Goal: Task Accomplishment & Management: Complete application form

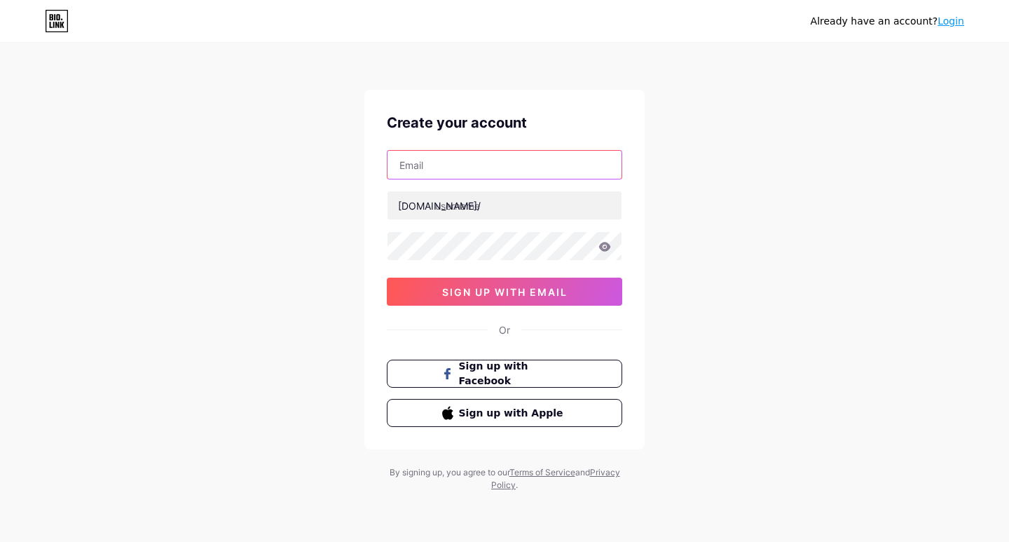
click at [437, 168] on input "text" at bounding box center [505, 165] width 234 height 28
type input "[EMAIL_ADDRESS][DOMAIN_NAME]"
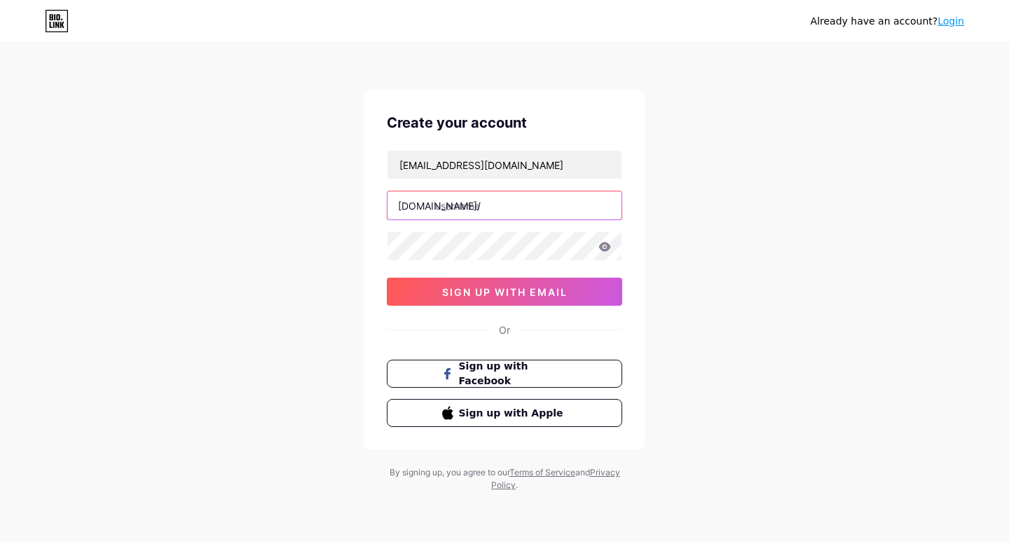
click at [466, 207] on input "text" at bounding box center [505, 205] width 234 height 28
paste input "acsius"
type input "acsius"
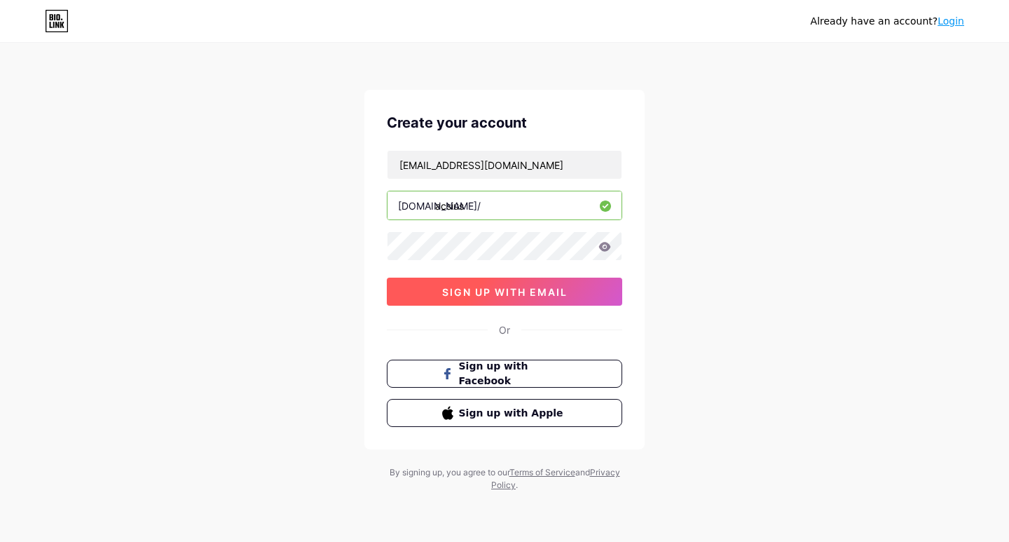
click at [524, 295] on span "sign up with email" at bounding box center [504, 292] width 125 height 12
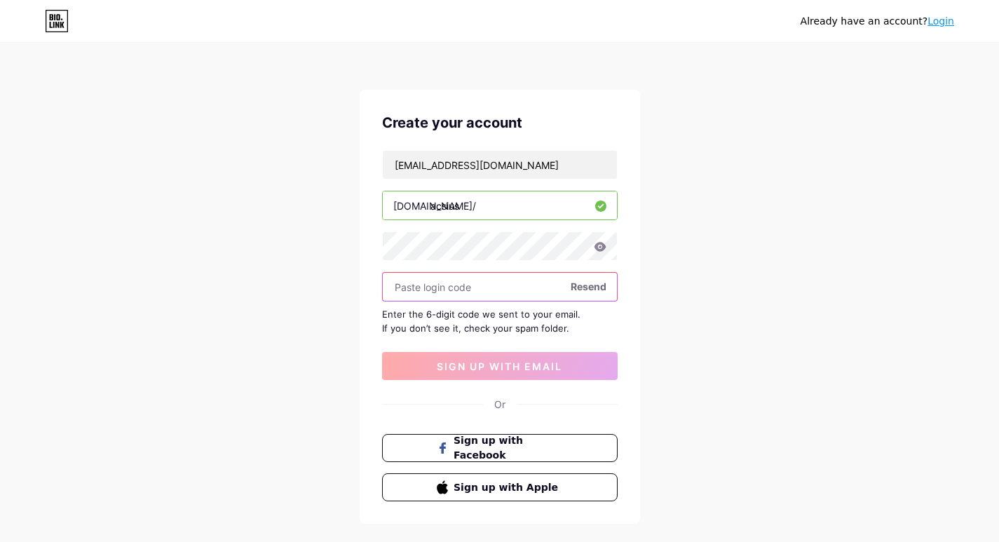
paste input "455906"
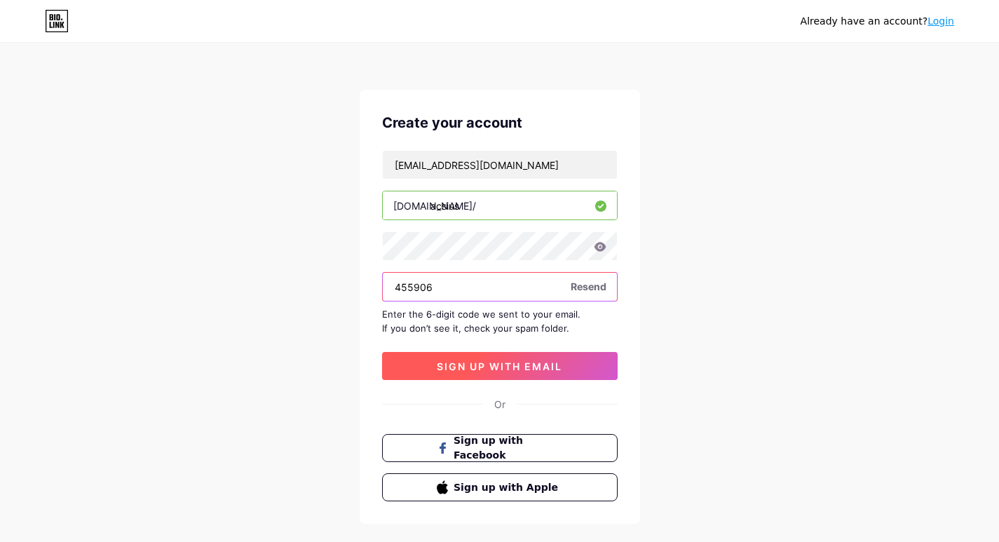
type input "455906"
click at [500, 369] on span "sign up with email" at bounding box center [499, 366] width 125 height 12
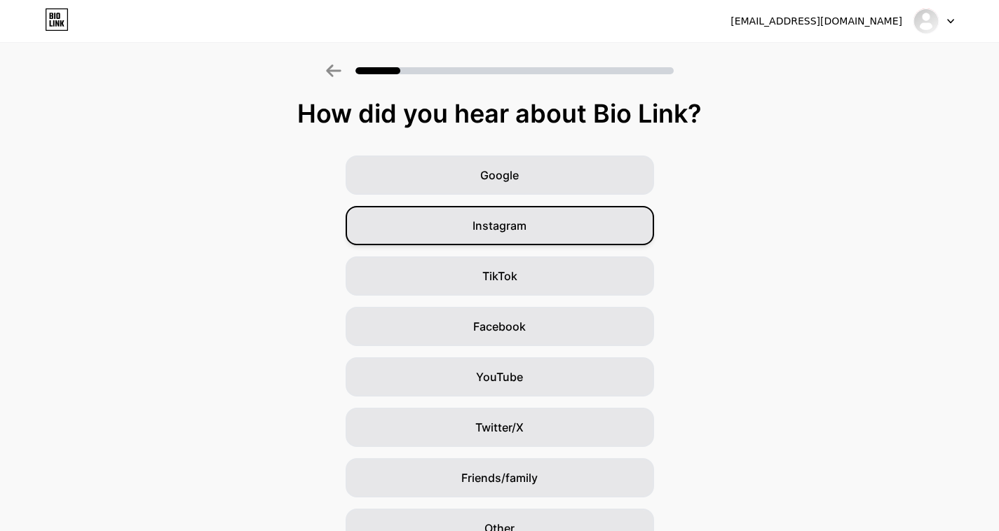
click at [503, 227] on span "Instagram" at bounding box center [499, 225] width 54 height 17
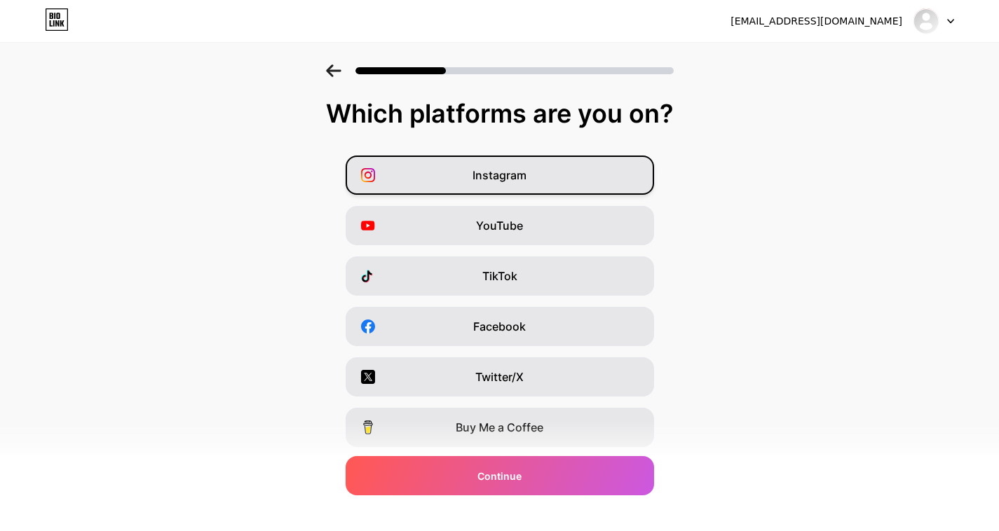
click at [507, 171] on span "Instagram" at bounding box center [499, 175] width 54 height 17
click at [927, 20] on img at bounding box center [926, 21] width 22 height 22
click at [946, 20] on div at bounding box center [933, 20] width 41 height 25
click at [331, 71] on icon at bounding box center [333, 70] width 15 height 13
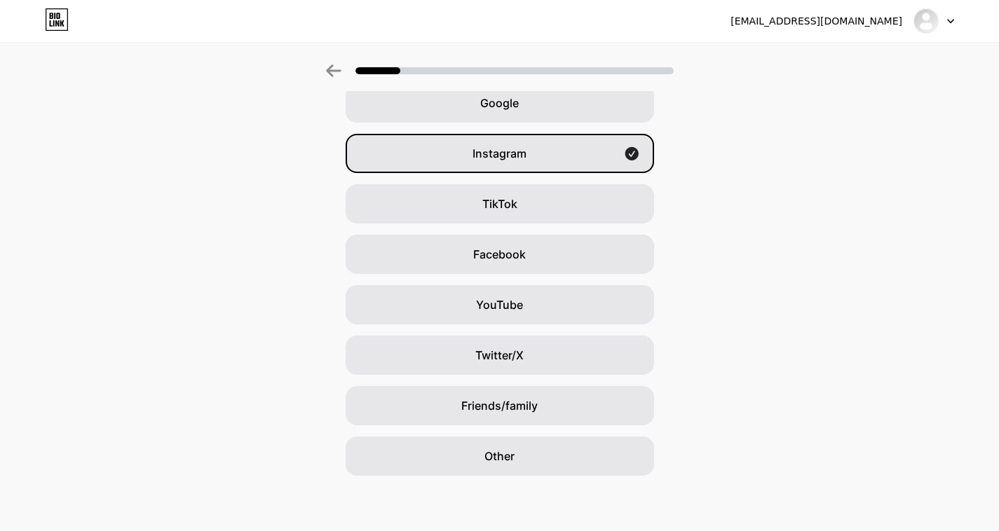
scroll to position [73, 0]
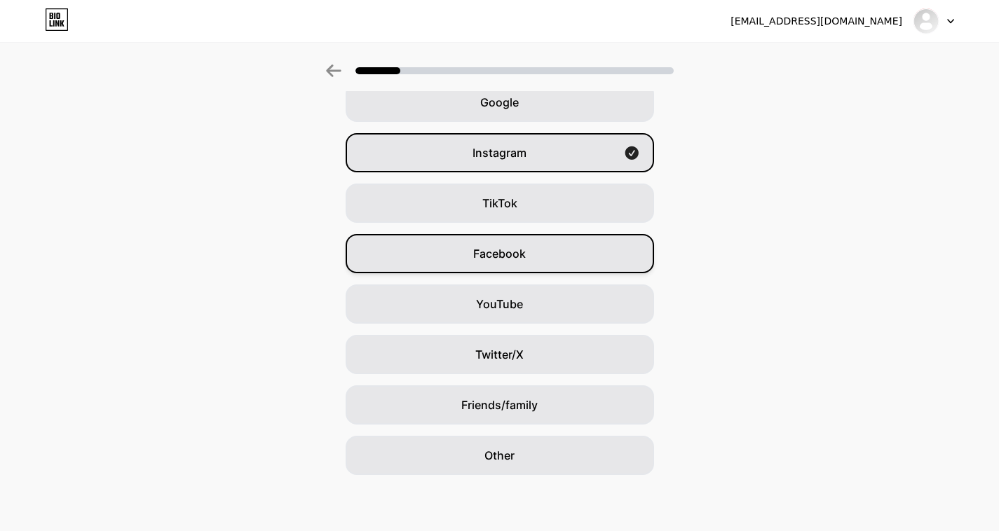
click at [510, 257] on span "Facebook" at bounding box center [499, 253] width 53 height 17
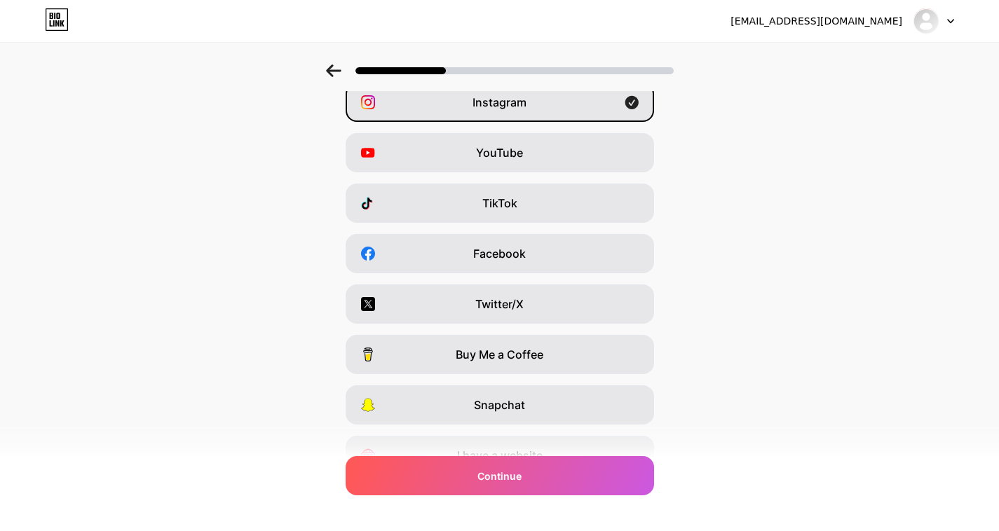
scroll to position [0, 0]
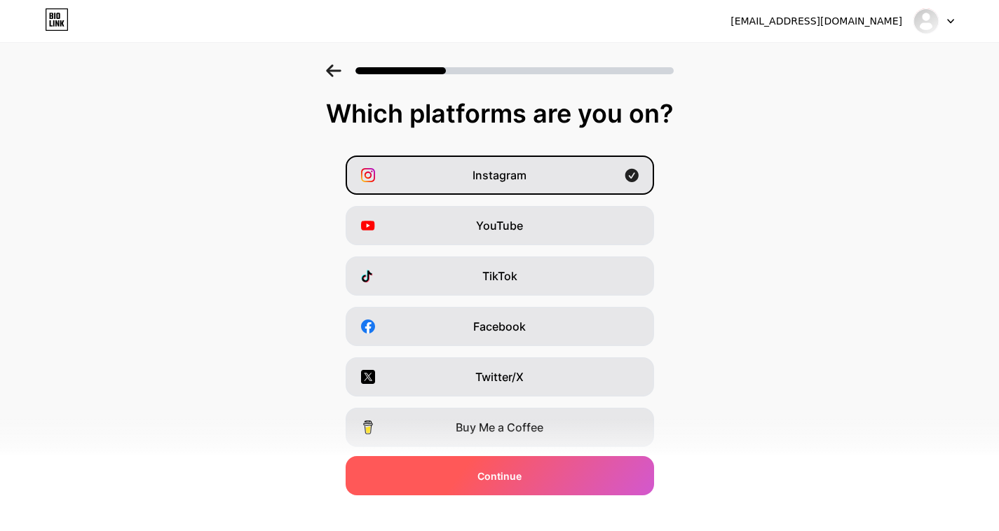
click at [503, 485] on div "Continue" at bounding box center [500, 475] width 308 height 39
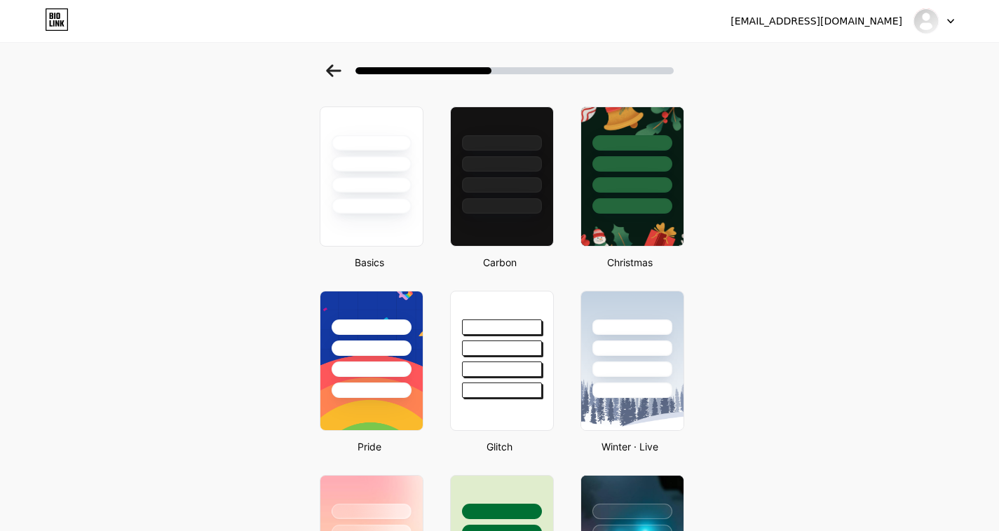
scroll to position [140, 0]
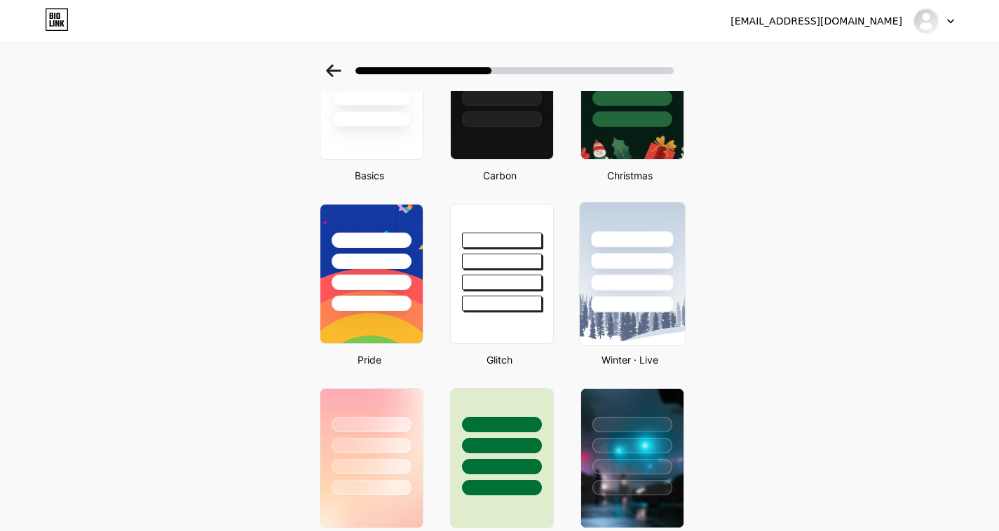
click at [650, 241] on div at bounding box center [632, 239] width 82 height 16
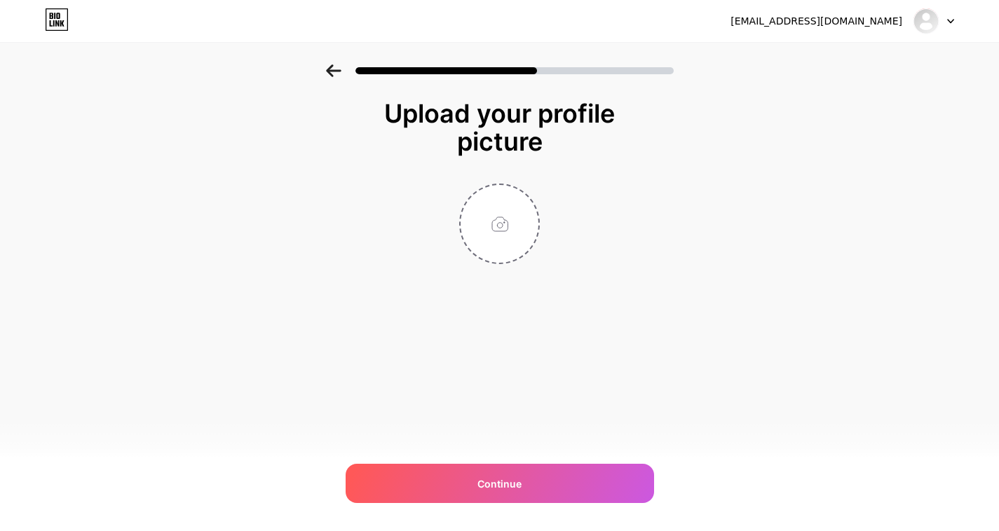
scroll to position [0, 0]
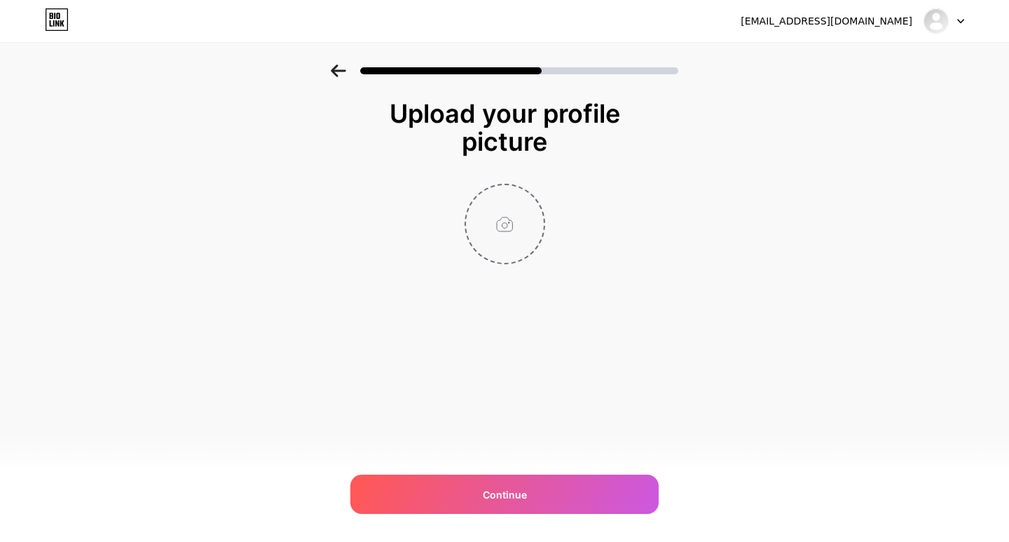
click at [513, 220] on input "file" at bounding box center [505, 224] width 78 height 78
type input "C:\fakepath\logo.jpg"
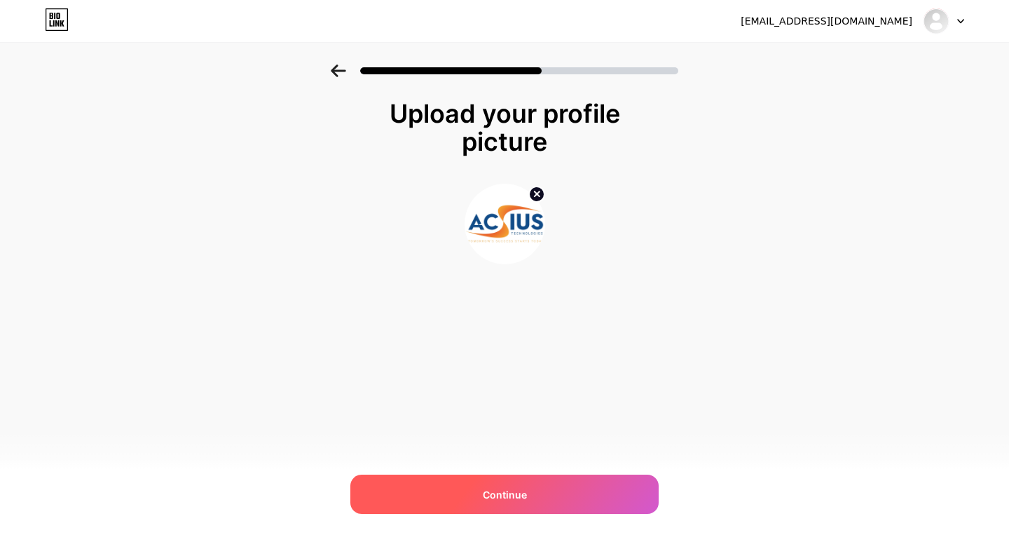
click at [492, 490] on span "Continue" at bounding box center [505, 494] width 44 height 15
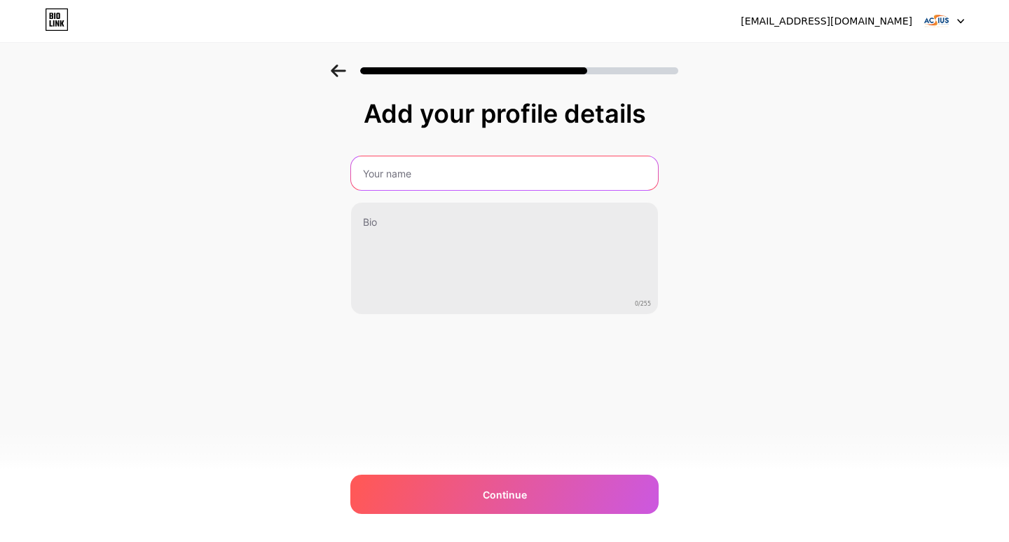
click at [447, 184] on input "text" at bounding box center [504, 173] width 307 height 34
type input "ACSIUS Technologies Pvt. Ltd"
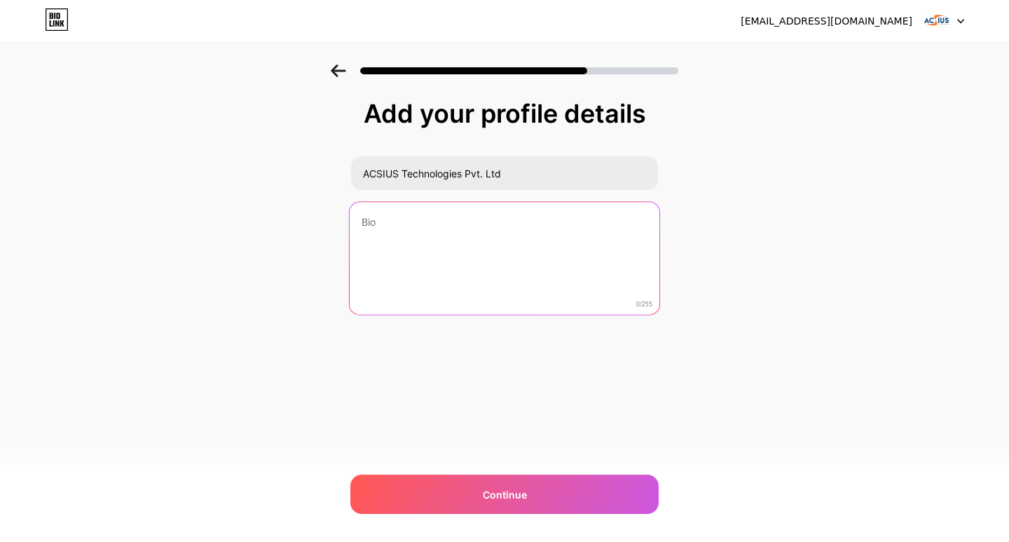
click at [407, 224] on textarea at bounding box center [505, 259] width 310 height 114
paste textarea "ACSIUS Technologies, established in [DATE], is a trusted Digital Marketing Agen…"
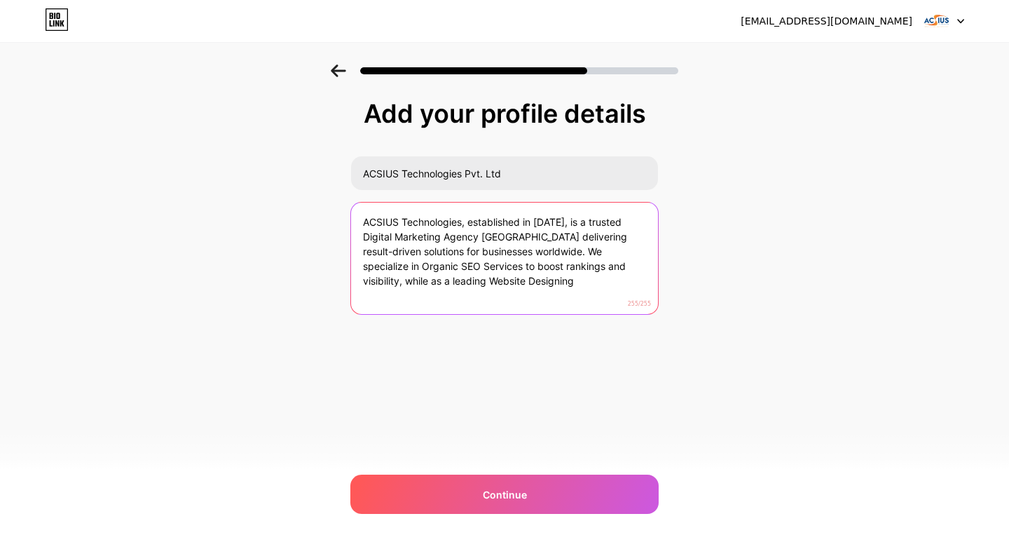
click at [509, 288] on textarea "ACSIUS Technologies, established in [DATE], is a trusted Digital Marketing Agen…" at bounding box center [504, 259] width 307 height 113
drag, startPoint x: 529, startPoint y: 252, endPoint x: 577, endPoint y: 406, distance: 160.7
click at [577, 406] on div "[EMAIL_ADDRESS][DOMAIN_NAME] Logout Link Copied Add your profile details ACSIUS…" at bounding box center [504, 271] width 1009 height 542
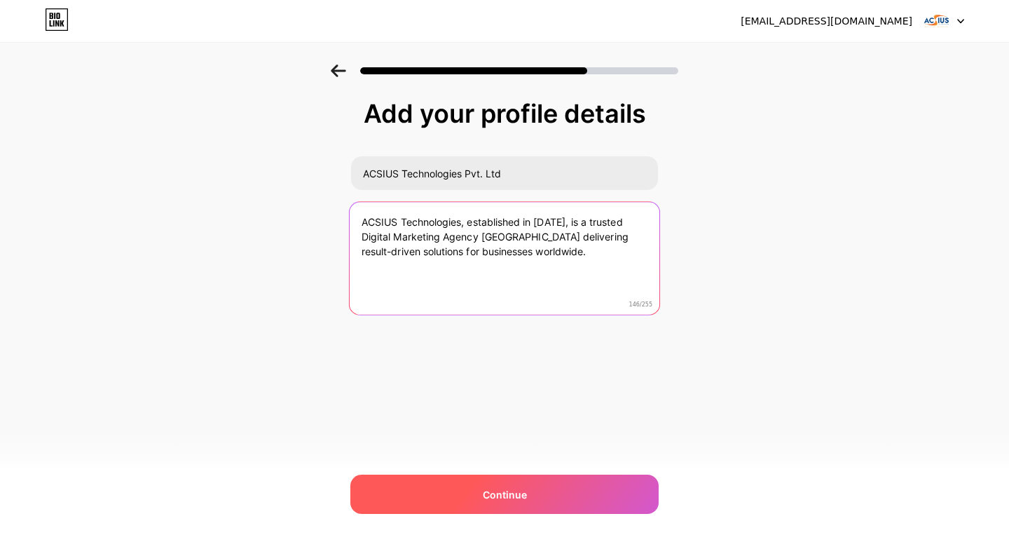
type textarea "ACSIUS Technologies, established in [DATE], is a trusted Digital Marketing Agen…"
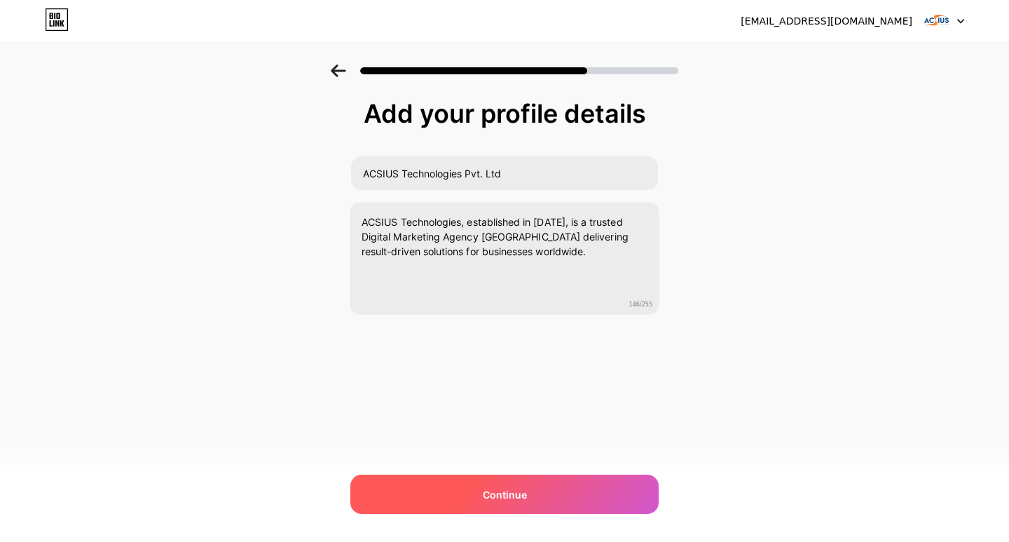
click at [510, 497] on span "Continue" at bounding box center [505, 494] width 44 height 15
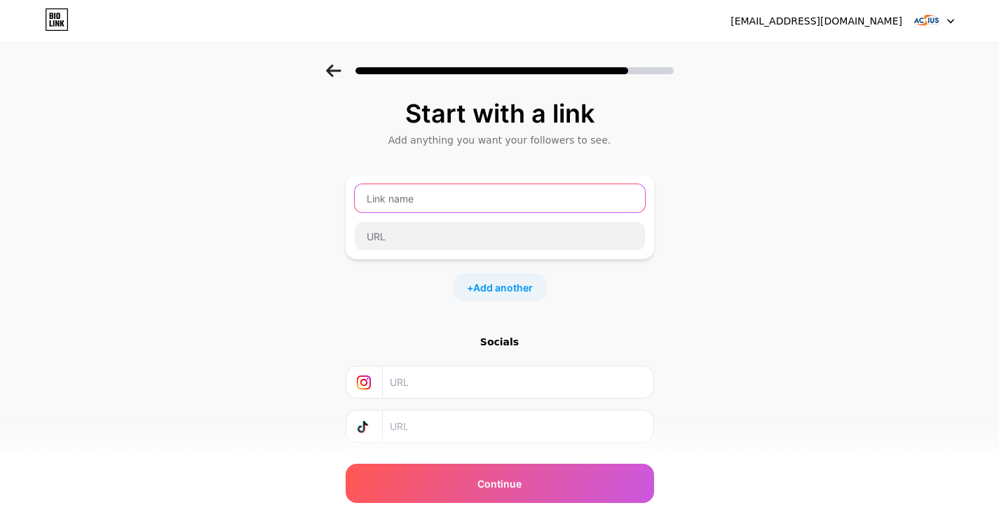
click at [413, 197] on input "text" at bounding box center [500, 198] width 290 height 28
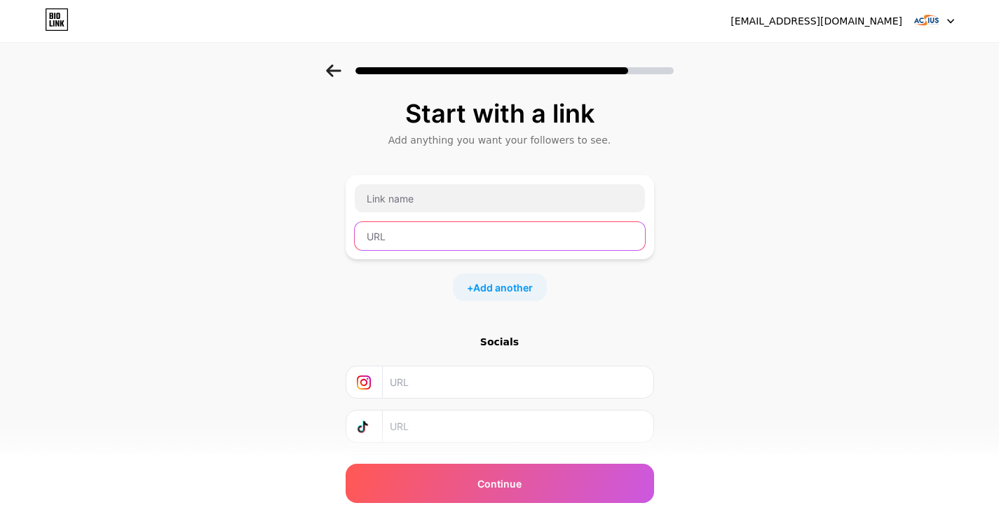
click at [397, 231] on input "text" at bounding box center [500, 236] width 290 height 28
paste input "[URL][DOMAIN_NAME]"
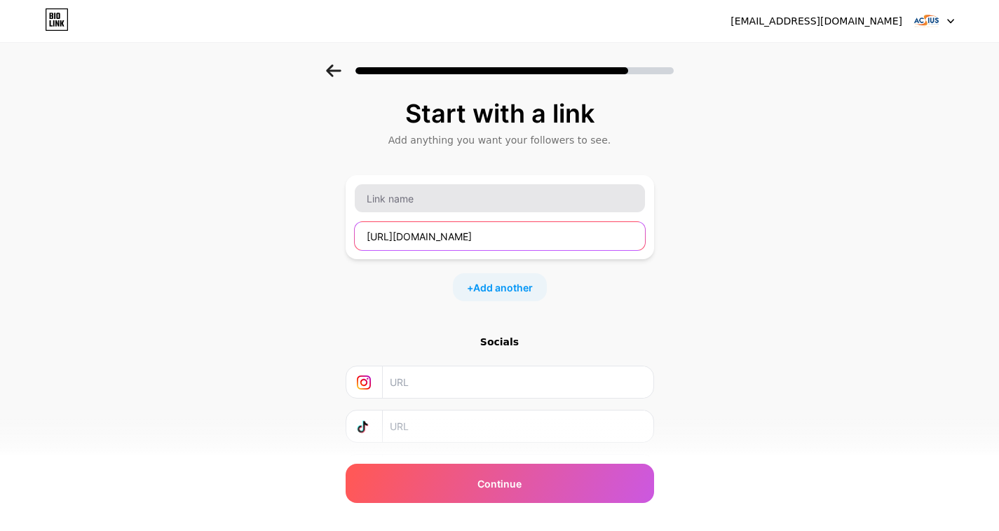
type input "[URL][DOMAIN_NAME]"
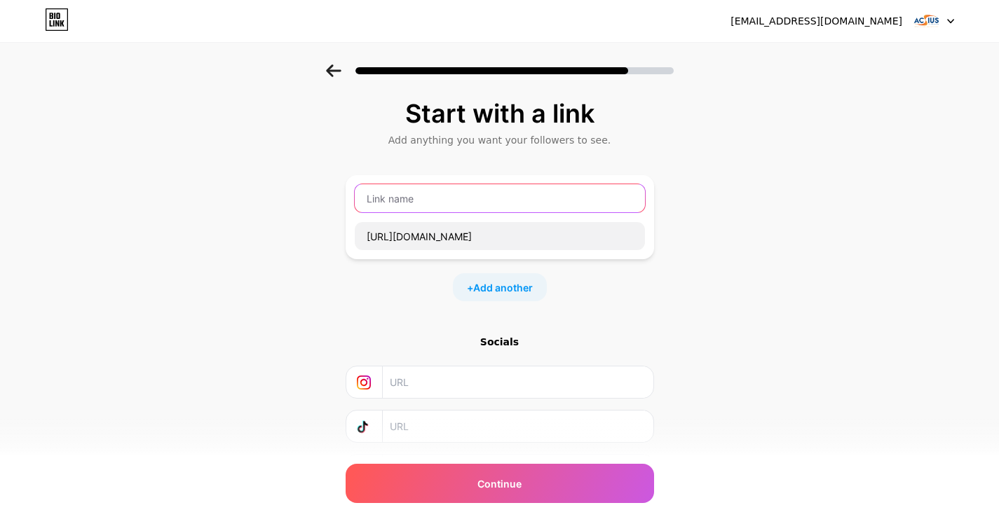
click at [413, 201] on input "text" at bounding box center [500, 198] width 290 height 28
paste input "Digital Marketing Company [GEOGRAPHIC_DATA]"
type input "Digital Marketing Company [GEOGRAPHIC_DATA]"
click at [495, 288] on span "Add another" at bounding box center [503, 287] width 60 height 15
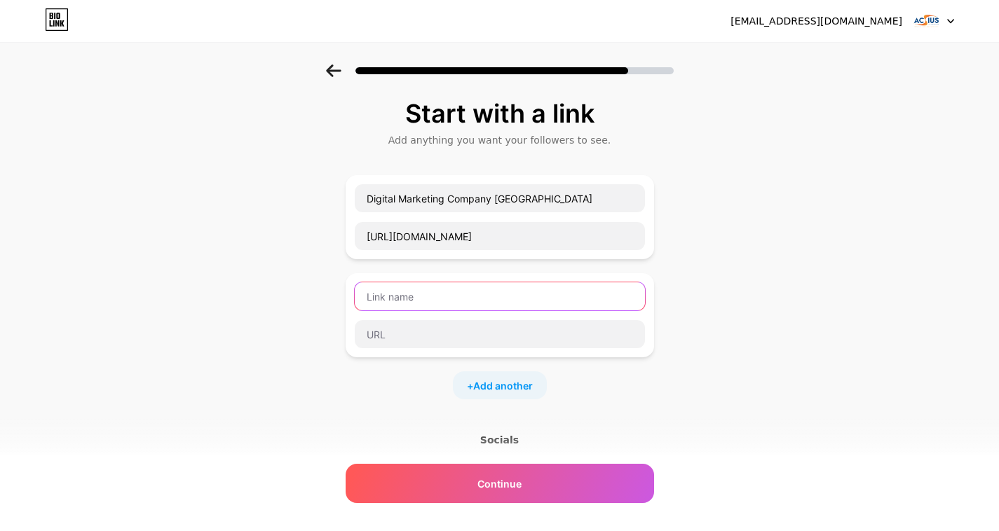
click at [402, 295] on input "text" at bounding box center [500, 296] width 290 height 28
paste input "PPC Company [GEOGRAPHIC_DATA]"
type input "PPC Company [GEOGRAPHIC_DATA]"
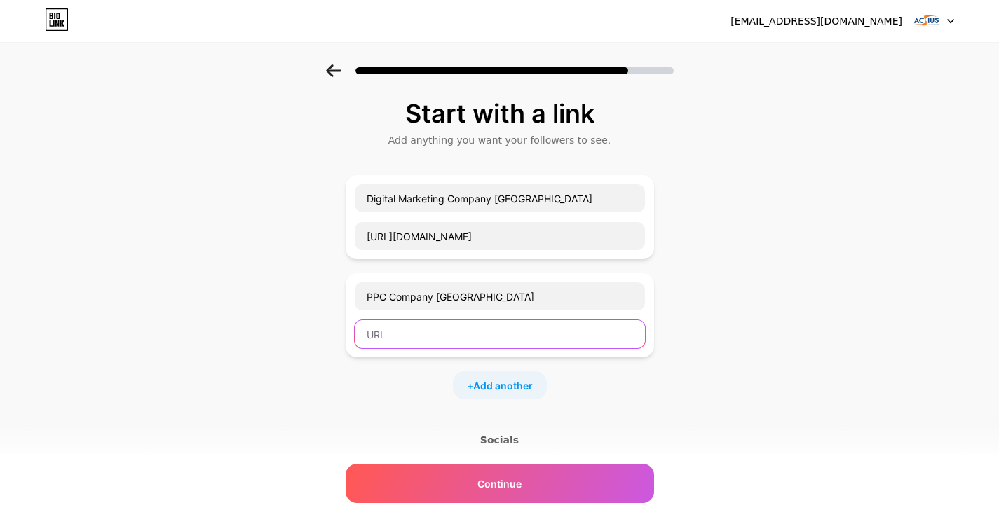
click at [411, 343] on input "text" at bounding box center [500, 334] width 290 height 28
paste input "[URL][DOMAIN_NAME]"
type input "[URL][DOMAIN_NAME]"
click at [512, 385] on span "Add another" at bounding box center [503, 385] width 60 height 15
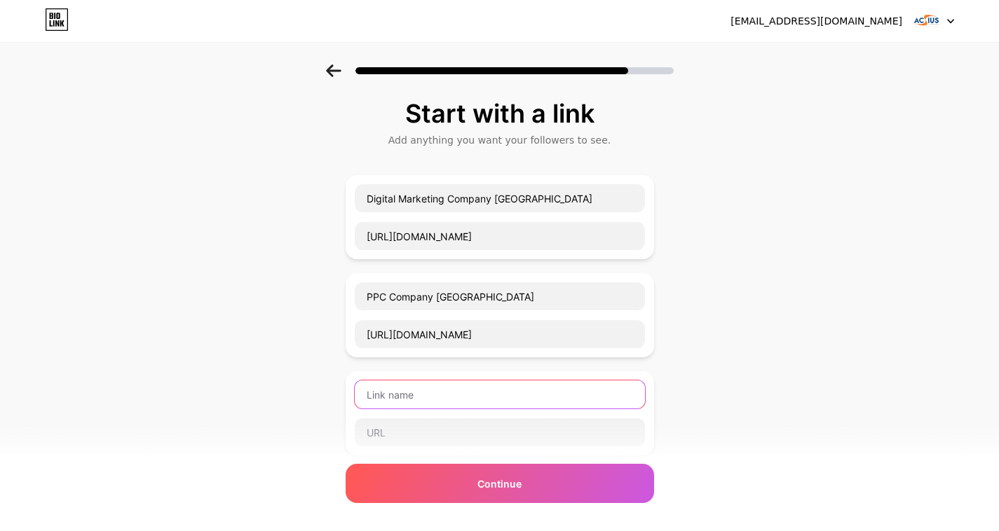
click at [435, 396] on input "text" at bounding box center [500, 395] width 290 height 28
paste input "SEO Company [GEOGRAPHIC_DATA]"
type input "SEO Company [GEOGRAPHIC_DATA]"
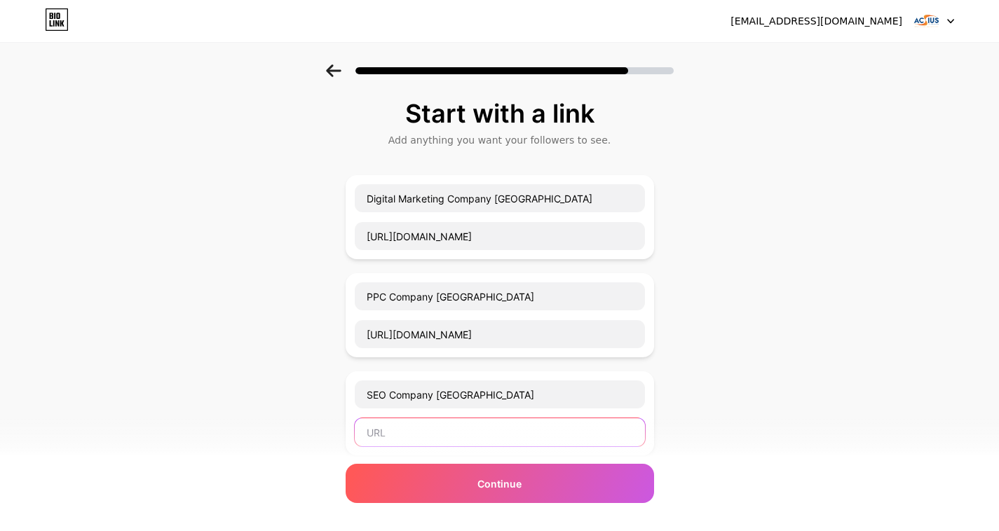
click at [430, 430] on input "text" at bounding box center [500, 432] width 290 height 28
paste input "[URL][DOMAIN_NAME]"
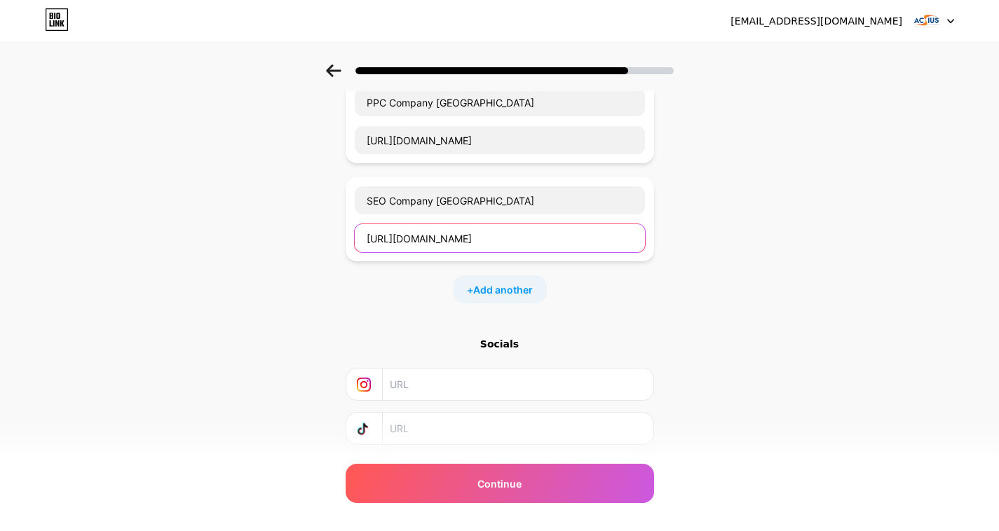
scroll to position [210, 0]
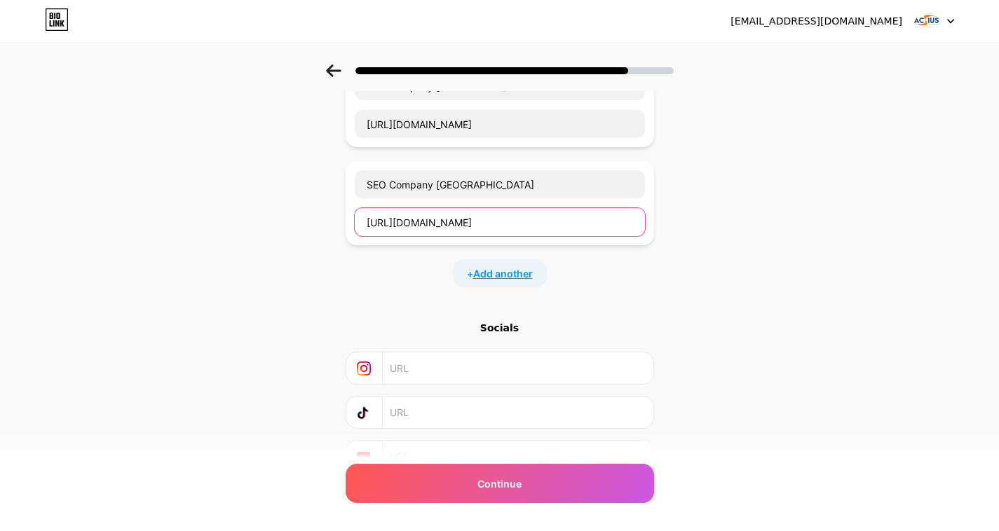
type input "[URL][DOMAIN_NAME]"
click at [507, 275] on span "Add another" at bounding box center [503, 273] width 60 height 15
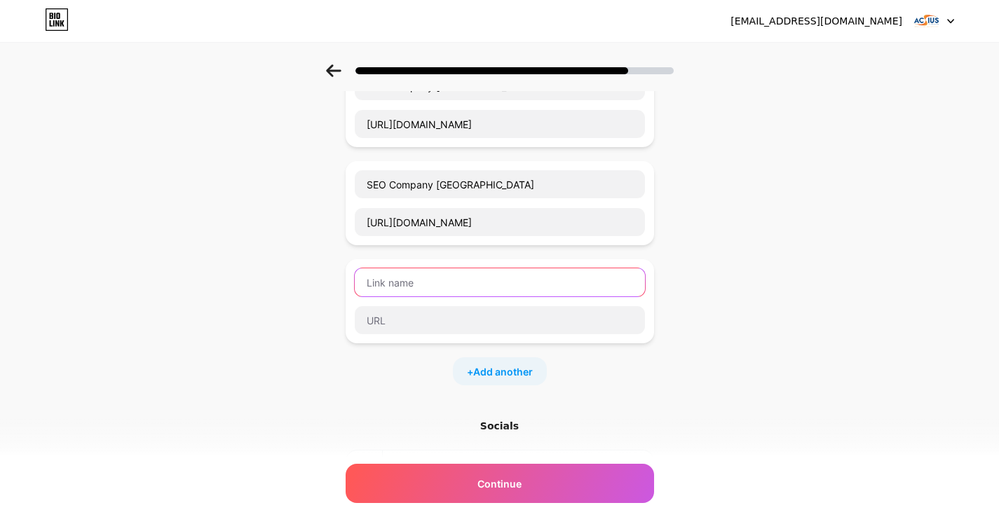
click at [423, 285] on input "text" at bounding box center [500, 282] width 290 height 28
paste input "Web Design Services [GEOGRAPHIC_DATA]"
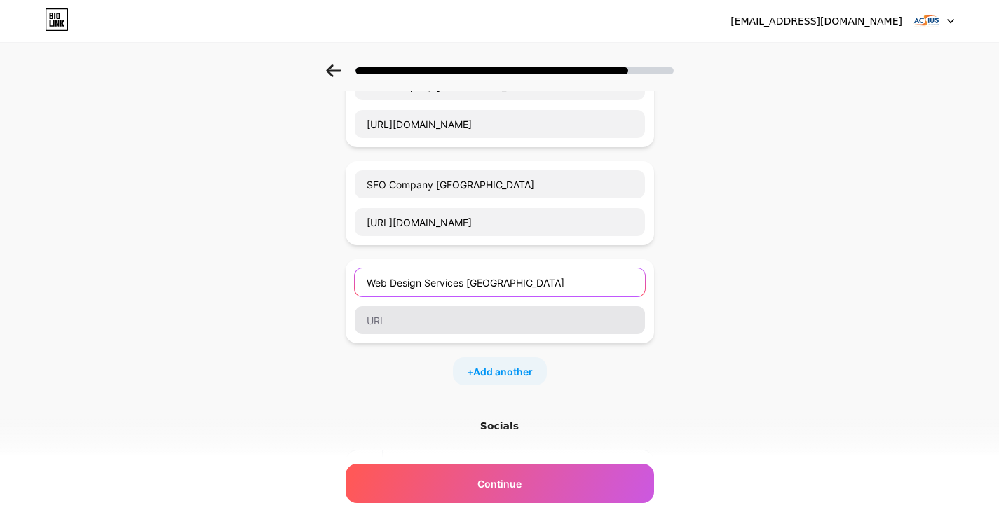
type input "Web Design Services [GEOGRAPHIC_DATA]"
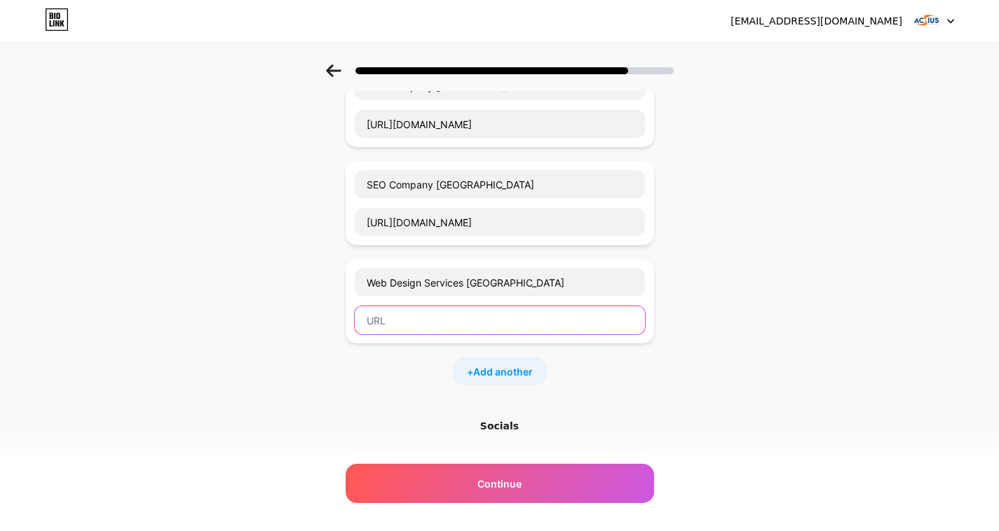
click at [420, 322] on input "text" at bounding box center [500, 320] width 290 height 28
paste input "[URL][DOMAIN_NAME]"
type input "[URL][DOMAIN_NAME]"
click at [514, 369] on span "Add another" at bounding box center [503, 371] width 60 height 15
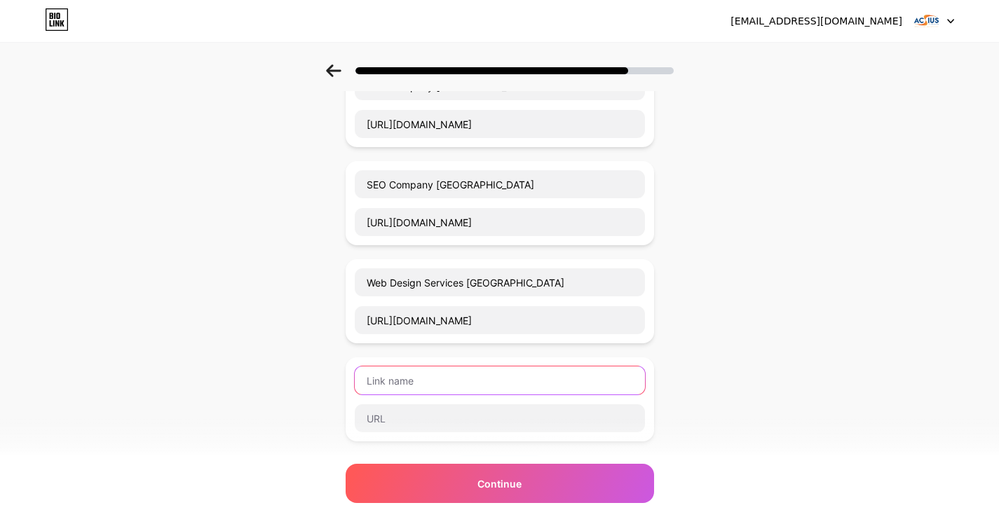
click at [513, 385] on input "text" at bounding box center [500, 381] width 290 height 28
paste input "mobile app development company [GEOGRAPHIC_DATA]"
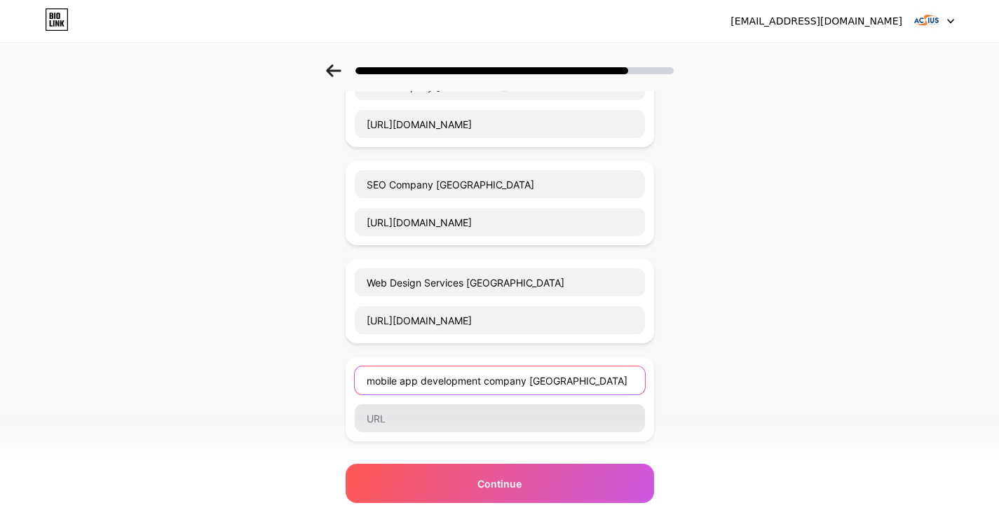
type input "mobile app development company [GEOGRAPHIC_DATA]"
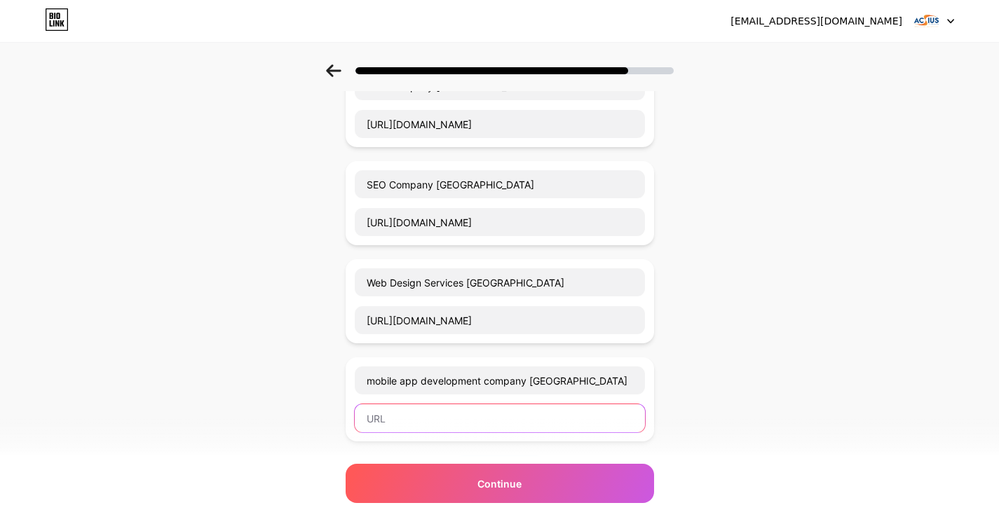
click at [428, 423] on input "text" at bounding box center [500, 418] width 290 height 28
paste input "[URL][DOMAIN_NAME]"
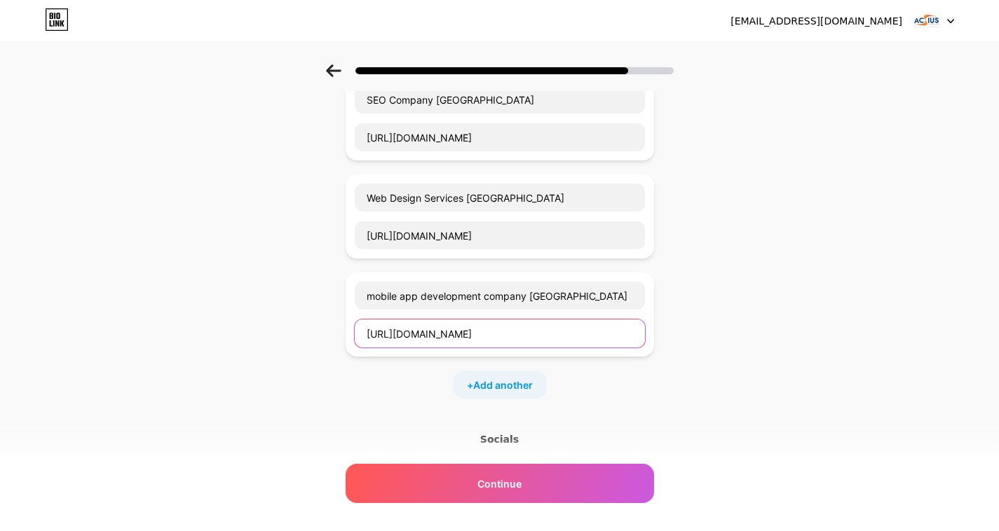
scroll to position [421, 0]
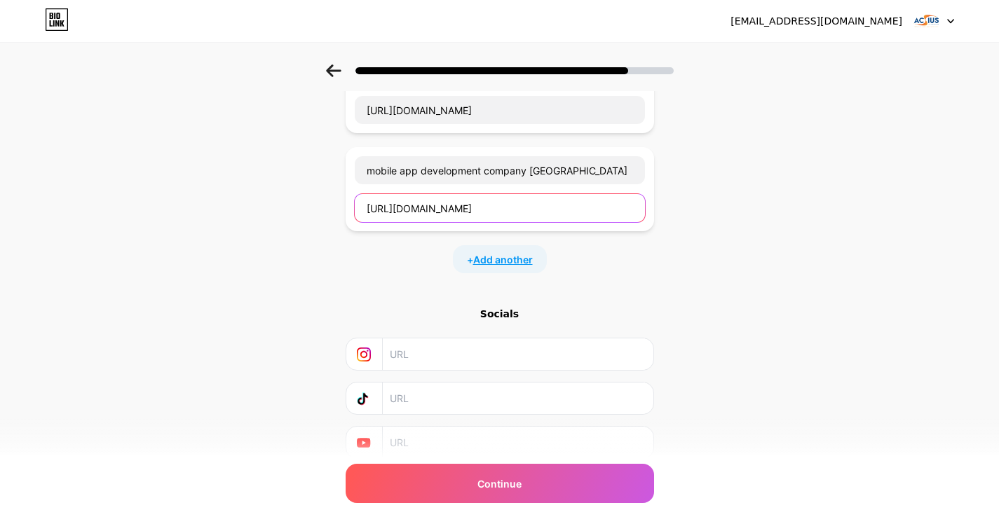
type input "[URL][DOMAIN_NAME]"
click at [503, 259] on span "Add another" at bounding box center [503, 259] width 60 height 15
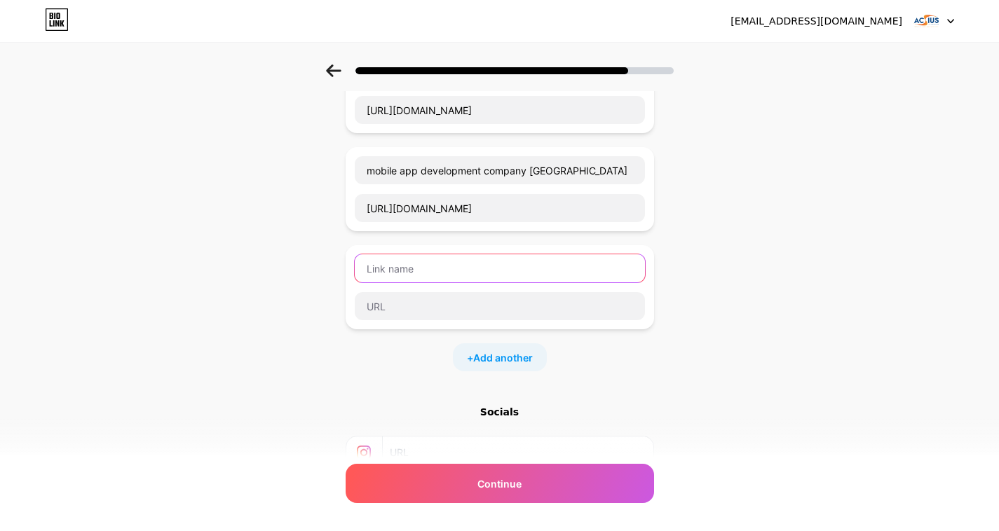
click at [418, 273] on input "text" at bounding box center [500, 268] width 290 height 28
paste input "ios app development company"
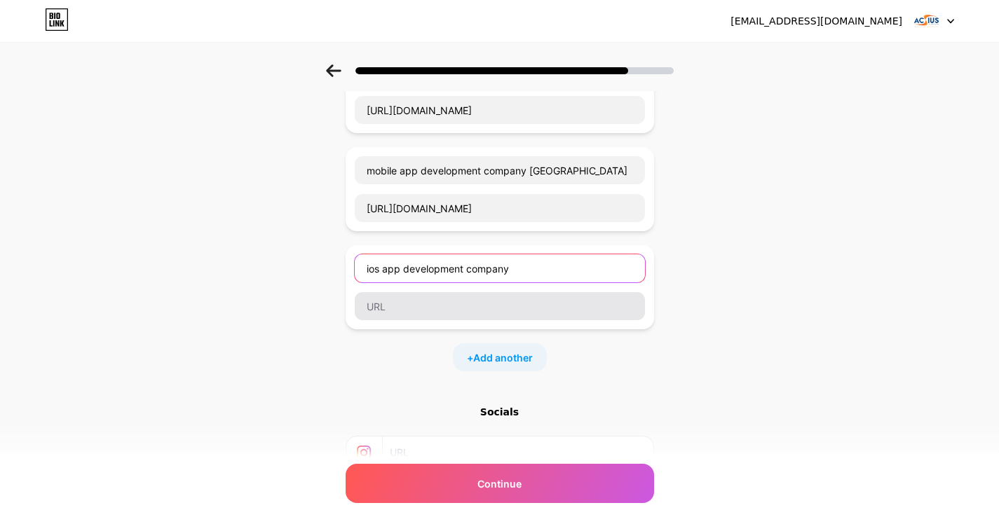
type input "ios app development company"
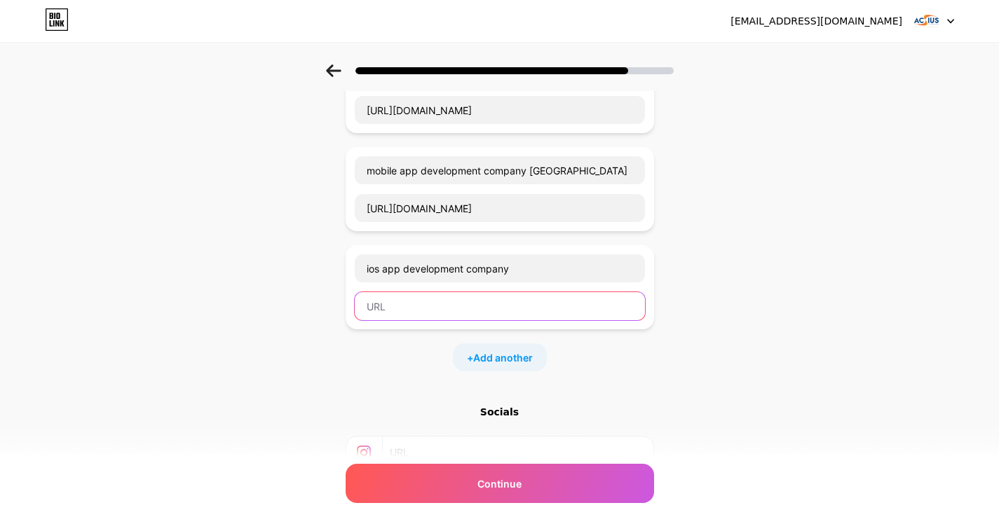
click at [417, 303] on input "text" at bounding box center [500, 306] width 290 height 28
paste input "[URL][DOMAIN_NAME]"
type input "[URL][DOMAIN_NAME]"
click at [496, 355] on span "Add another" at bounding box center [503, 357] width 60 height 15
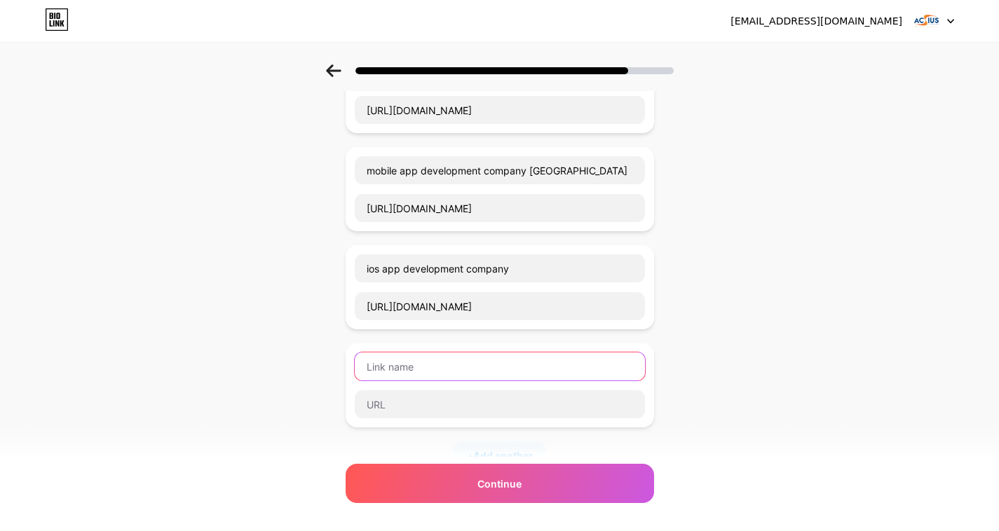
click at [462, 367] on input "text" at bounding box center [500, 367] width 290 height 28
paste input "Windows App Development Services"
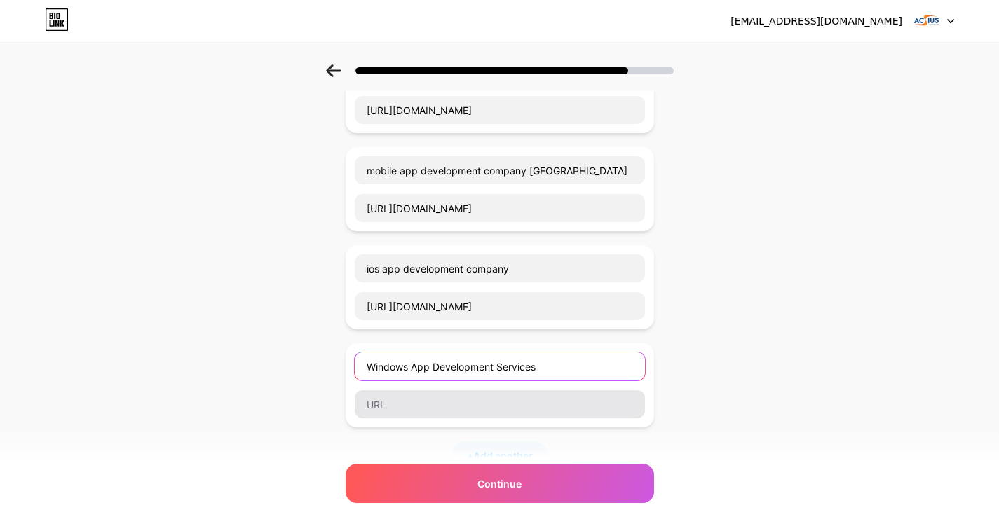
type input "Windows App Development Services"
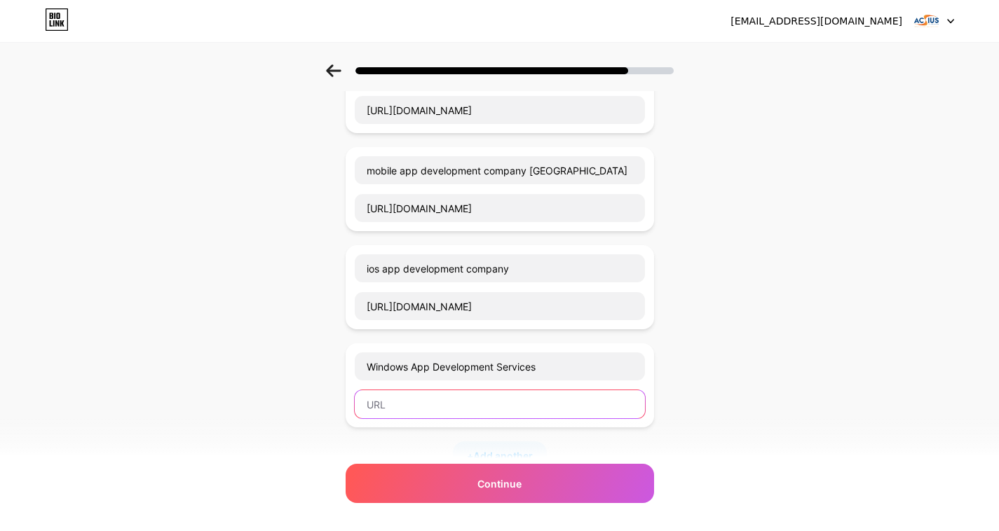
click at [441, 404] on input "text" at bounding box center [500, 404] width 290 height 28
paste input "[URL][DOMAIN_NAME]"
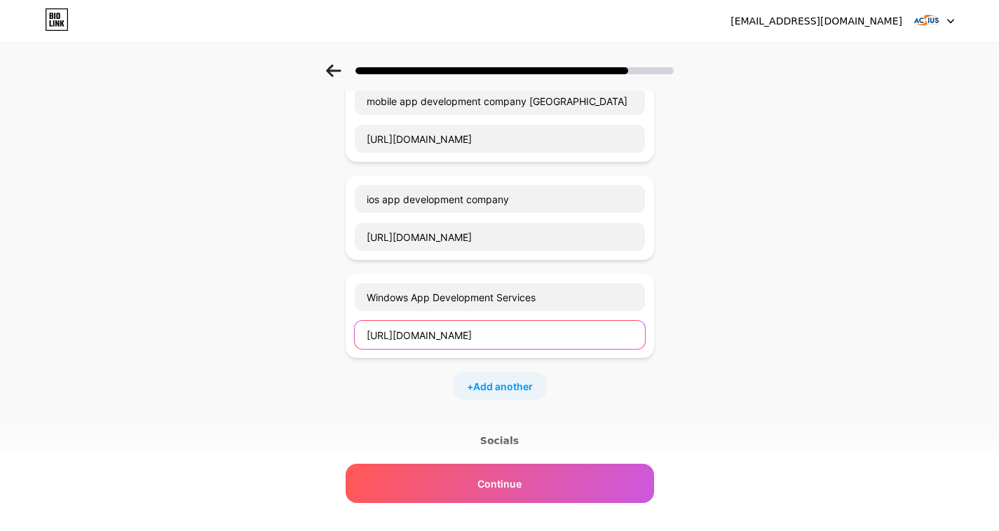
scroll to position [631, 0]
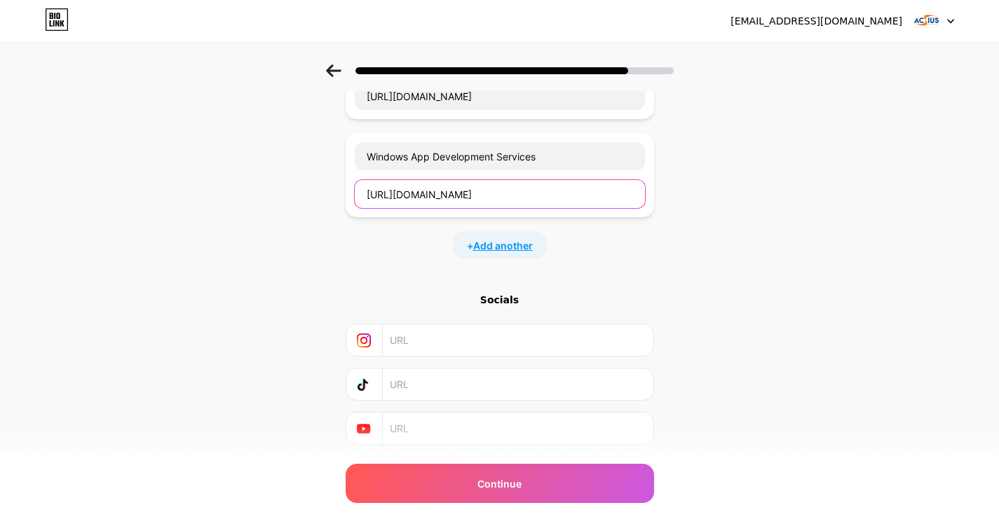
type input "[URL][DOMAIN_NAME]"
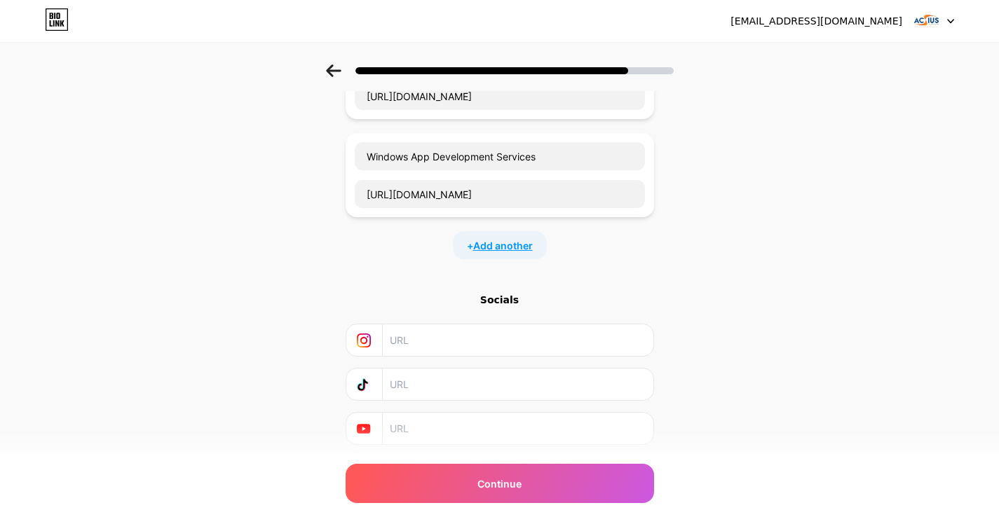
scroll to position [0, 0]
click at [499, 252] on span "Add another" at bounding box center [503, 245] width 60 height 15
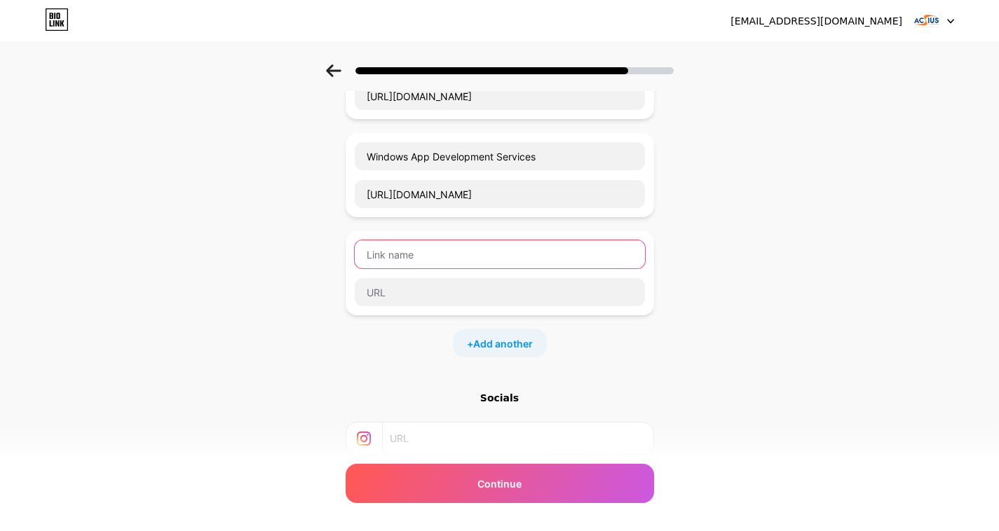
click at [395, 252] on input "text" at bounding box center [500, 254] width 290 height 28
paste input "android app development"
type input "android app development"
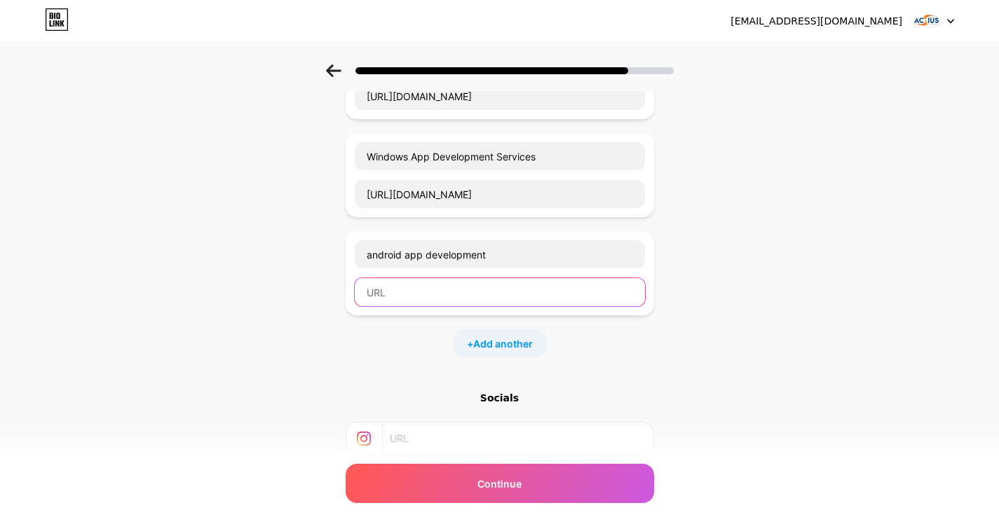
click at [414, 292] on input "text" at bounding box center [500, 292] width 290 height 28
paste input "[URL][DOMAIN_NAME]"
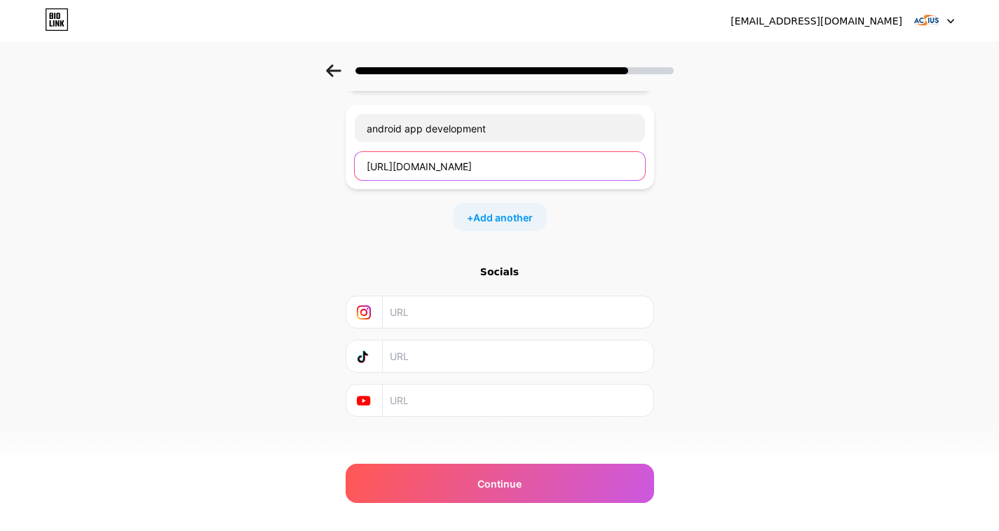
scroll to position [769, 0]
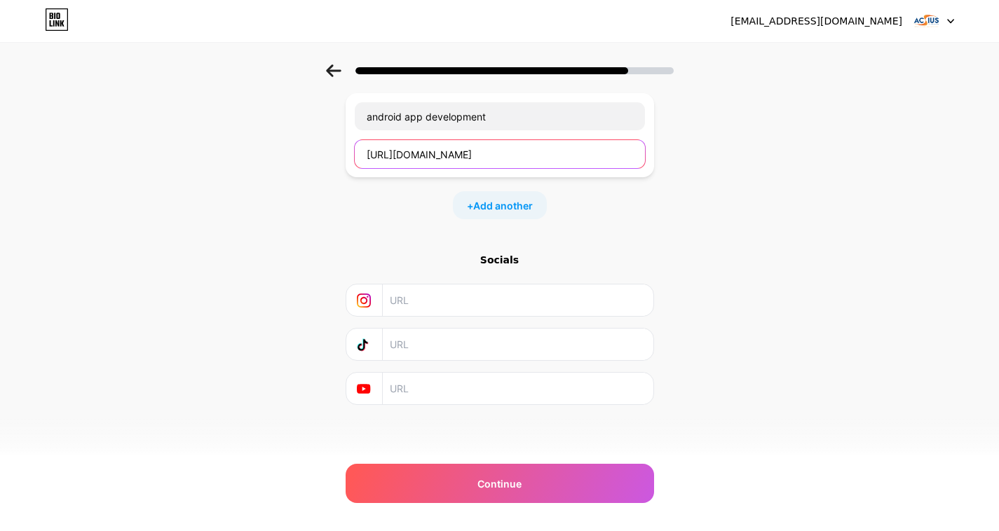
type input "[URL][DOMAIN_NAME]"
click at [429, 303] on input "text" at bounding box center [517, 301] width 254 height 32
paste input "[URL][DOMAIN_NAME]"
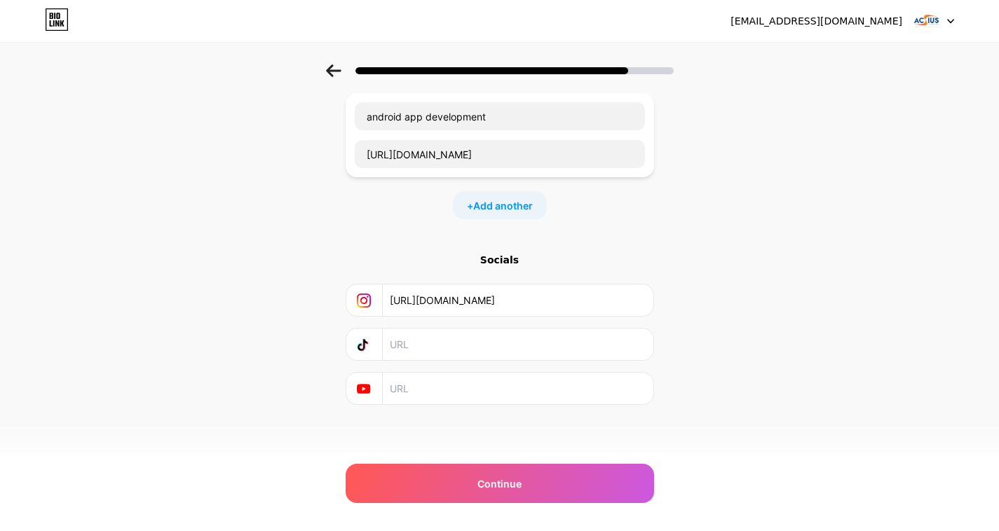
type input "[URL][DOMAIN_NAME]"
click at [422, 388] on input "text" at bounding box center [517, 389] width 254 height 32
paste input "[URL][DOMAIN_NAME]"
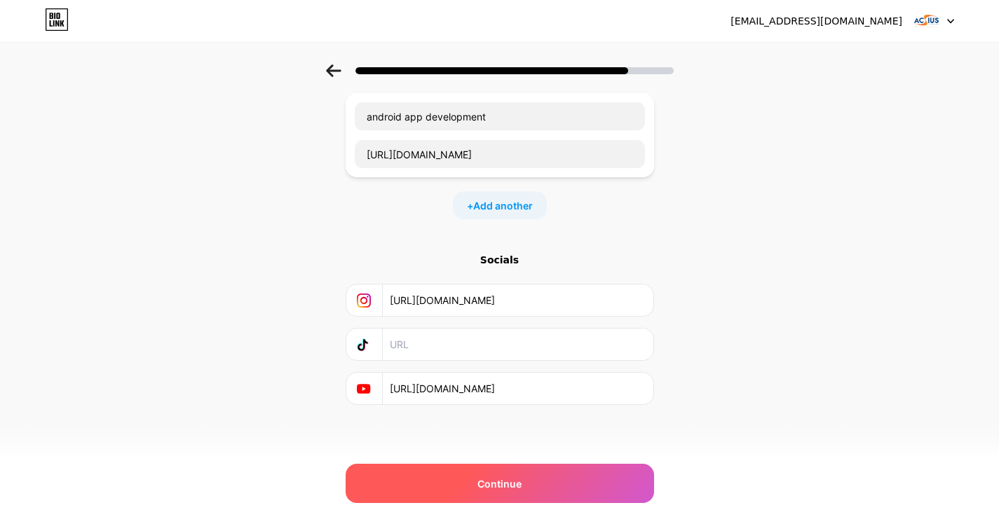
type input "[URL][DOMAIN_NAME]"
click at [517, 489] on span "Continue" at bounding box center [499, 484] width 44 height 15
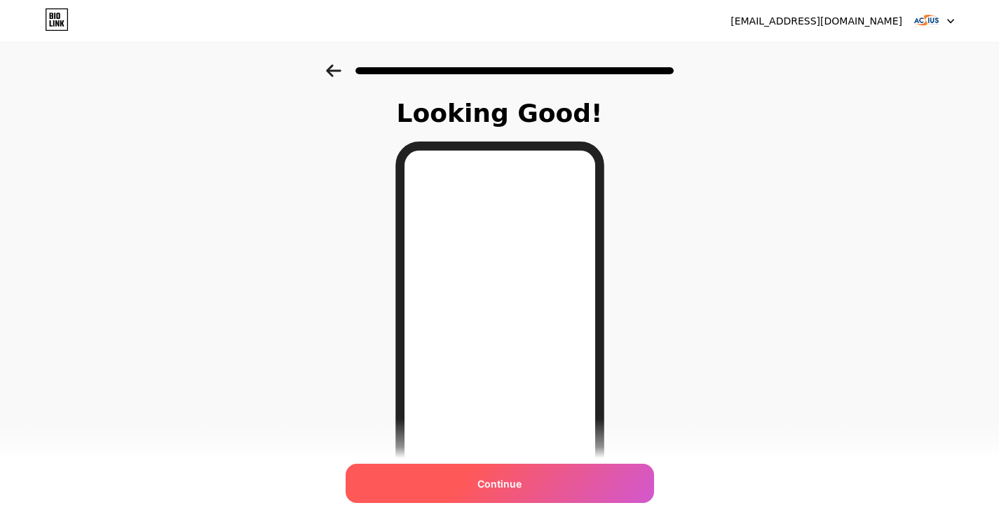
click at [517, 486] on span "Continue" at bounding box center [499, 484] width 44 height 15
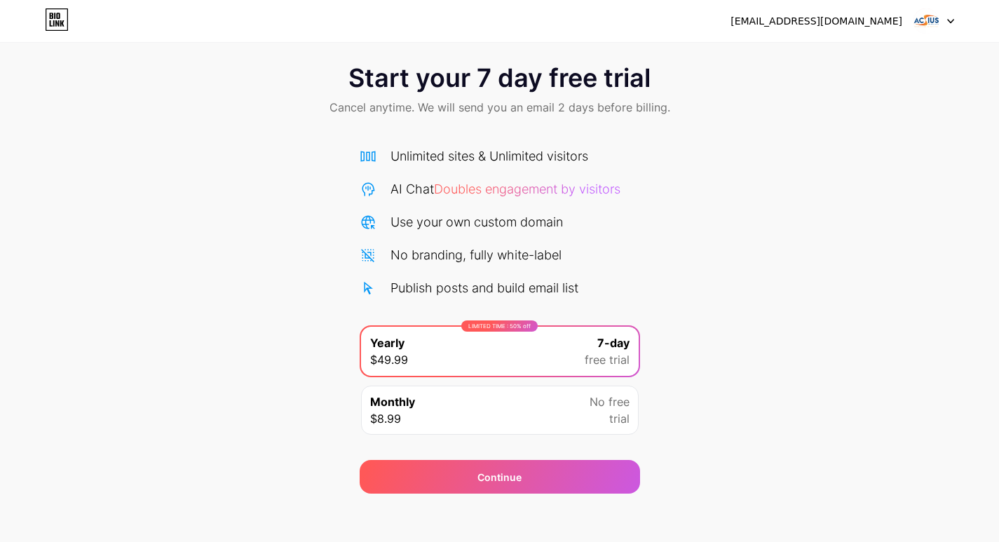
scroll to position [22, 0]
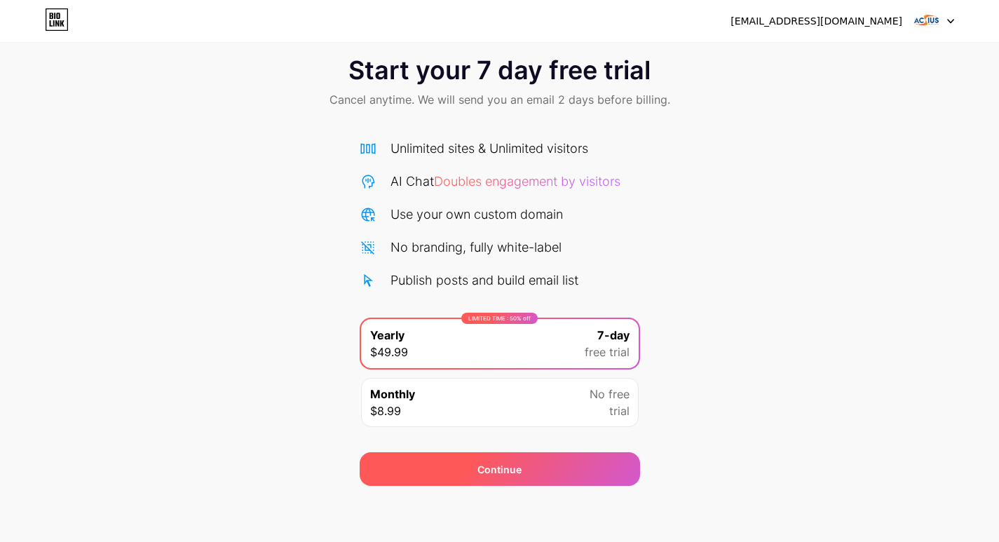
click at [512, 469] on div "Continue" at bounding box center [499, 469] width 44 height 15
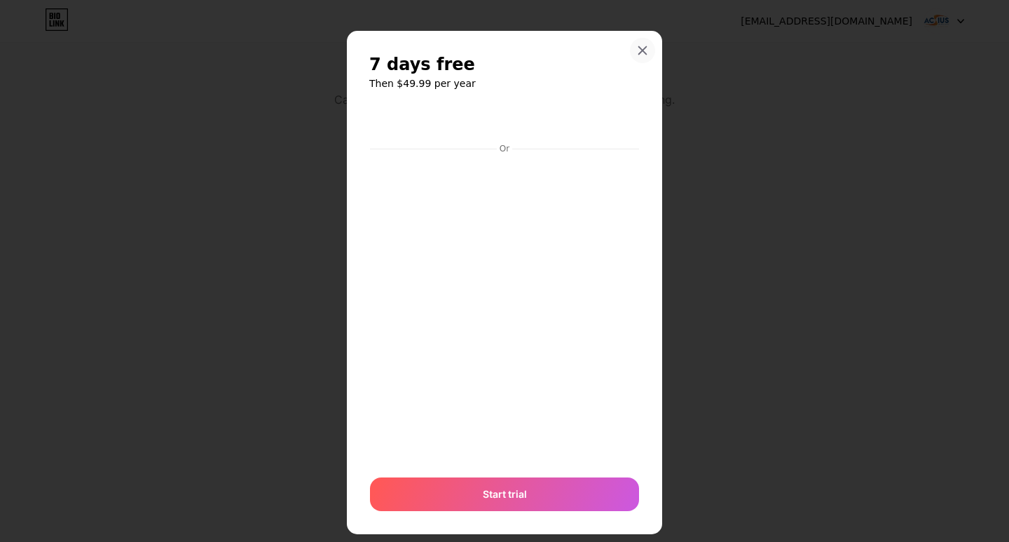
click at [643, 53] on div at bounding box center [642, 50] width 25 height 25
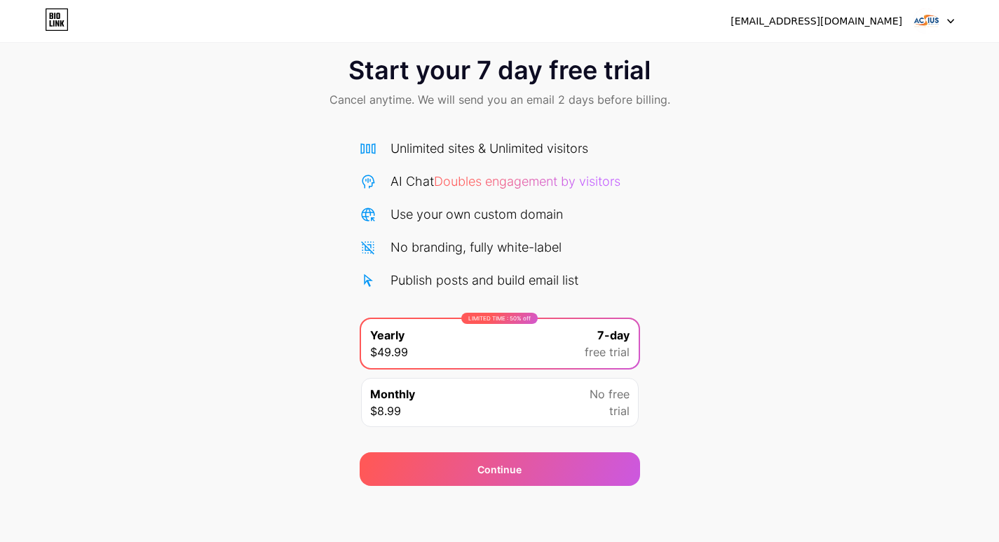
click at [939, 20] on div at bounding box center [933, 20] width 41 height 25
click at [927, 20] on img at bounding box center [926, 21] width 27 height 27
click at [58, 27] on icon at bounding box center [57, 19] width 24 height 22
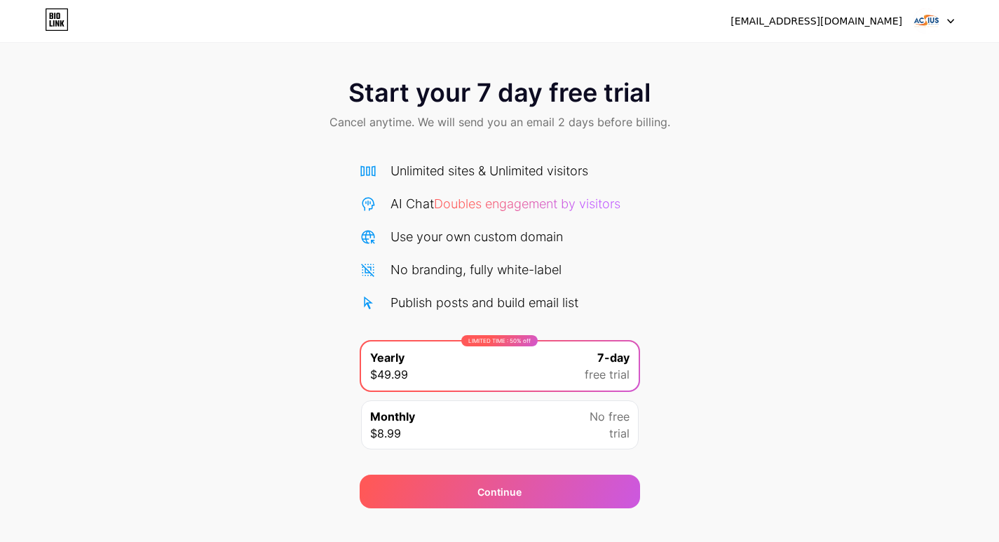
click at [924, 19] on img at bounding box center [926, 21] width 27 height 27
click at [585, 205] on span "Doubles engagement by visitors" at bounding box center [527, 203] width 186 height 15
click at [794, 366] on div "Start your 7 day free trial Cancel anytime. We will send you an email 2 days be…" at bounding box center [499, 286] width 999 height 444
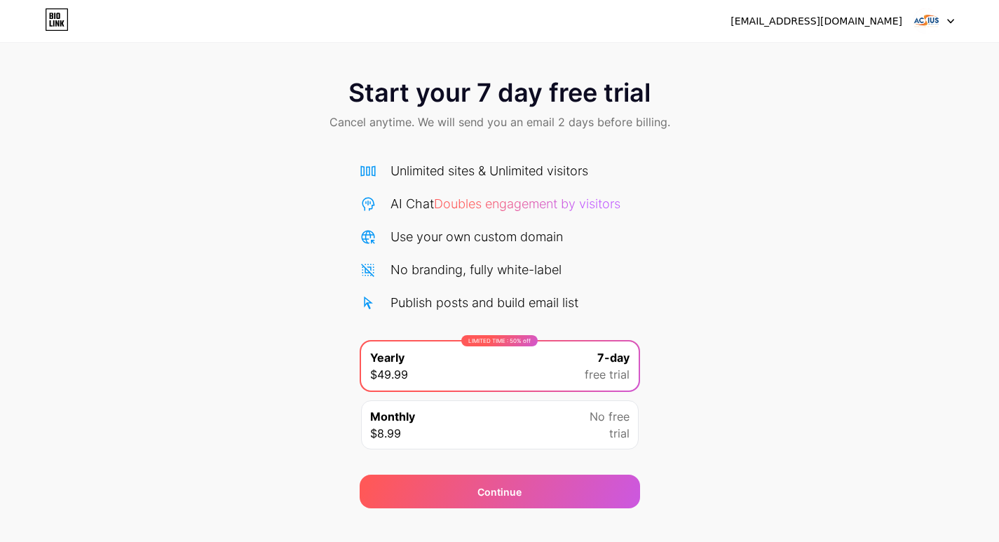
click at [521, 296] on div "Publish posts and build email list" at bounding box center [484, 302] width 188 height 19
